Goal: Task Accomplishment & Management: Complete application form

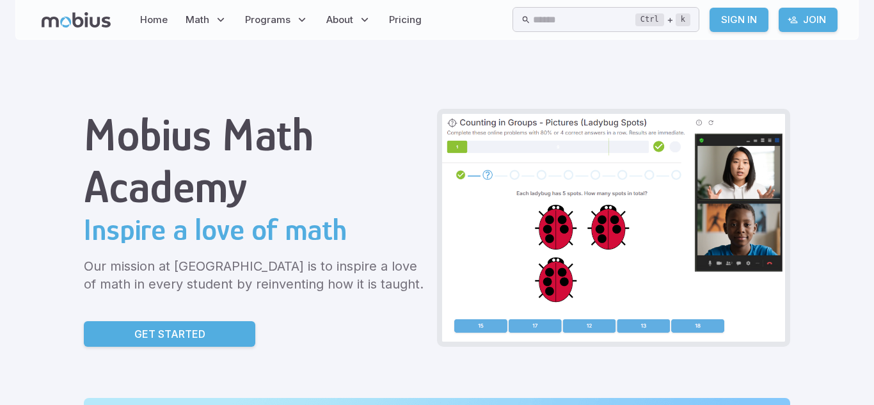
click at [130, 344] on link "Get Started" at bounding box center [170, 334] width 172 height 26
